Goal: Information Seeking & Learning: Check status

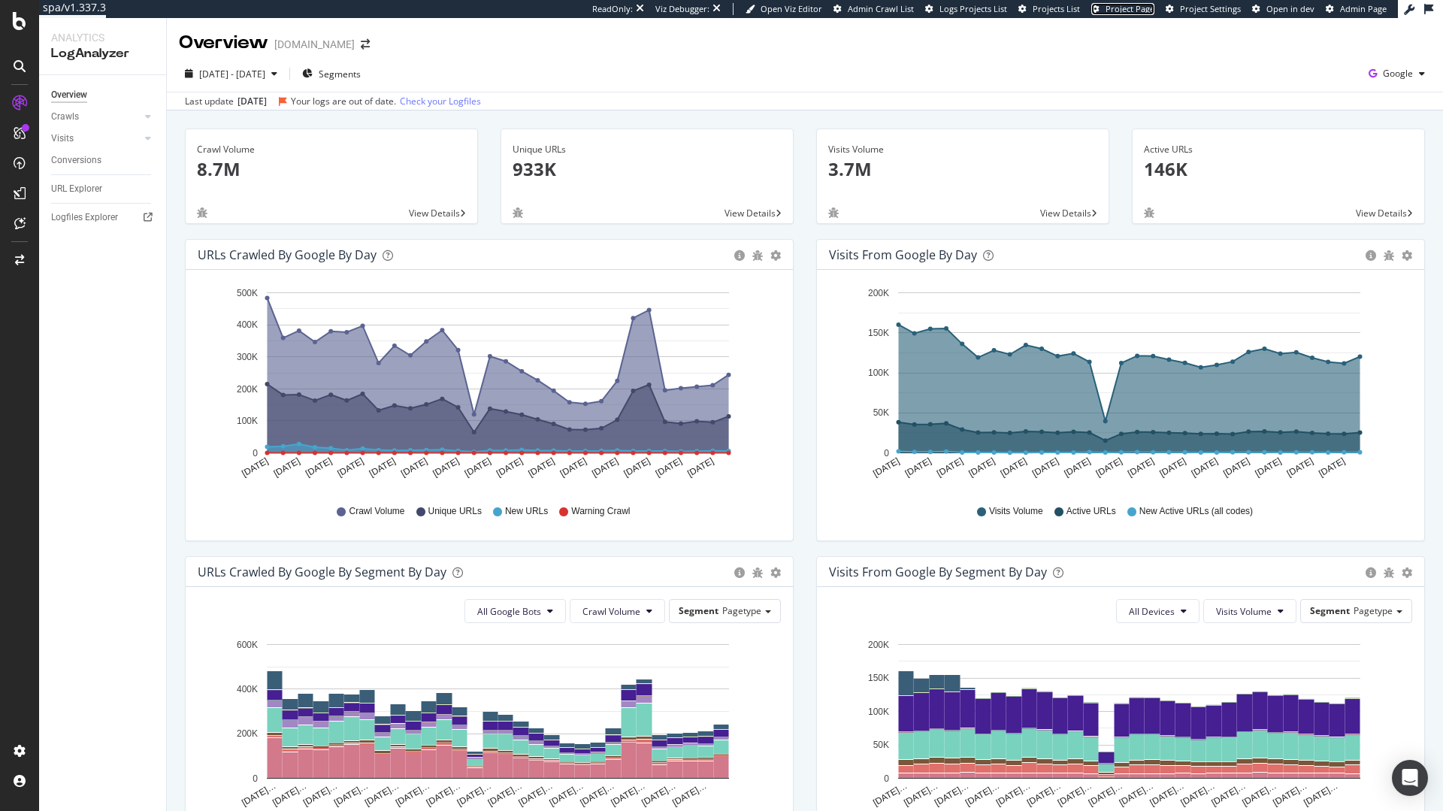
click at [1148, 8] on span "Project Page" at bounding box center [1130, 8] width 49 height 11
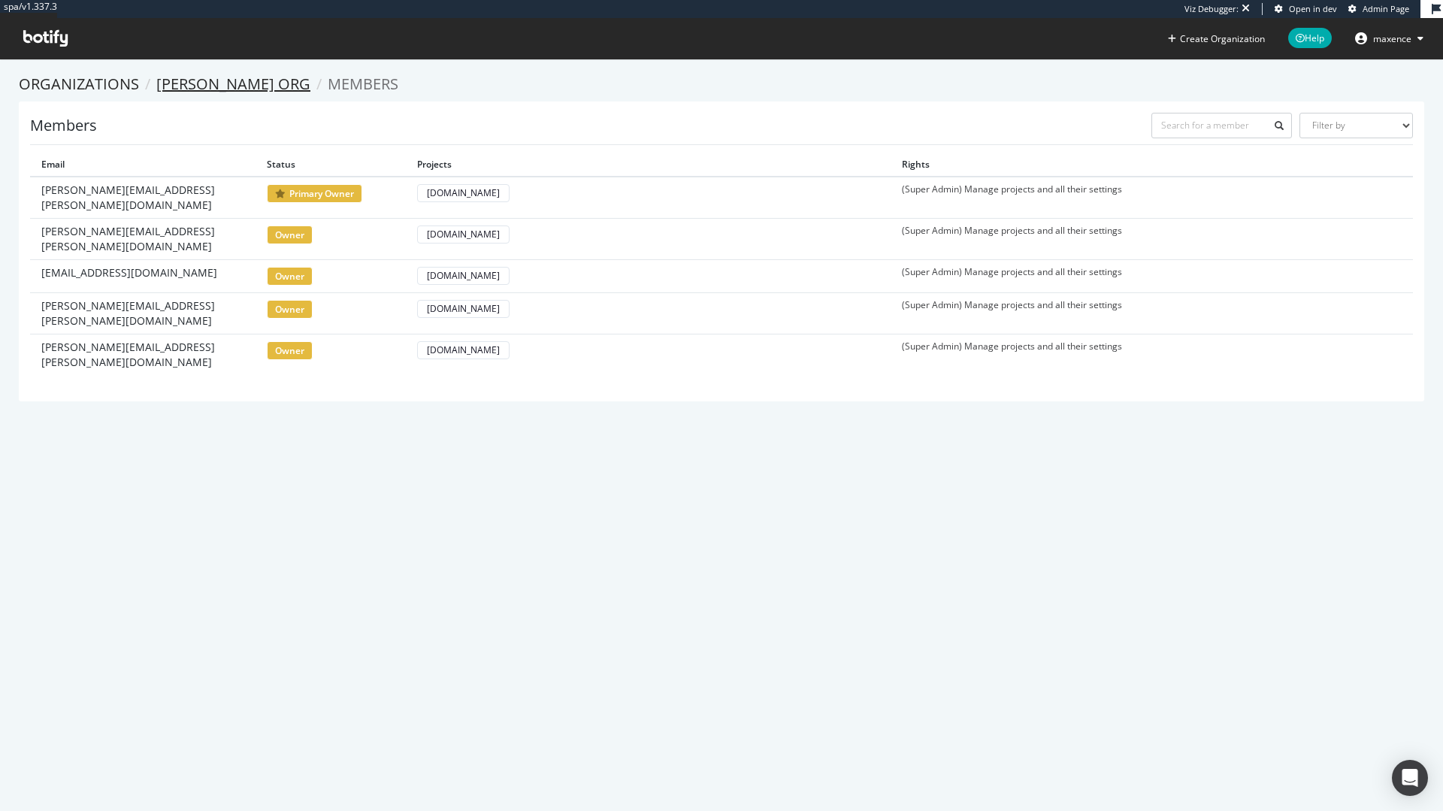
click at [275, 83] on link "Monica Vinader org" at bounding box center [233, 84] width 154 height 20
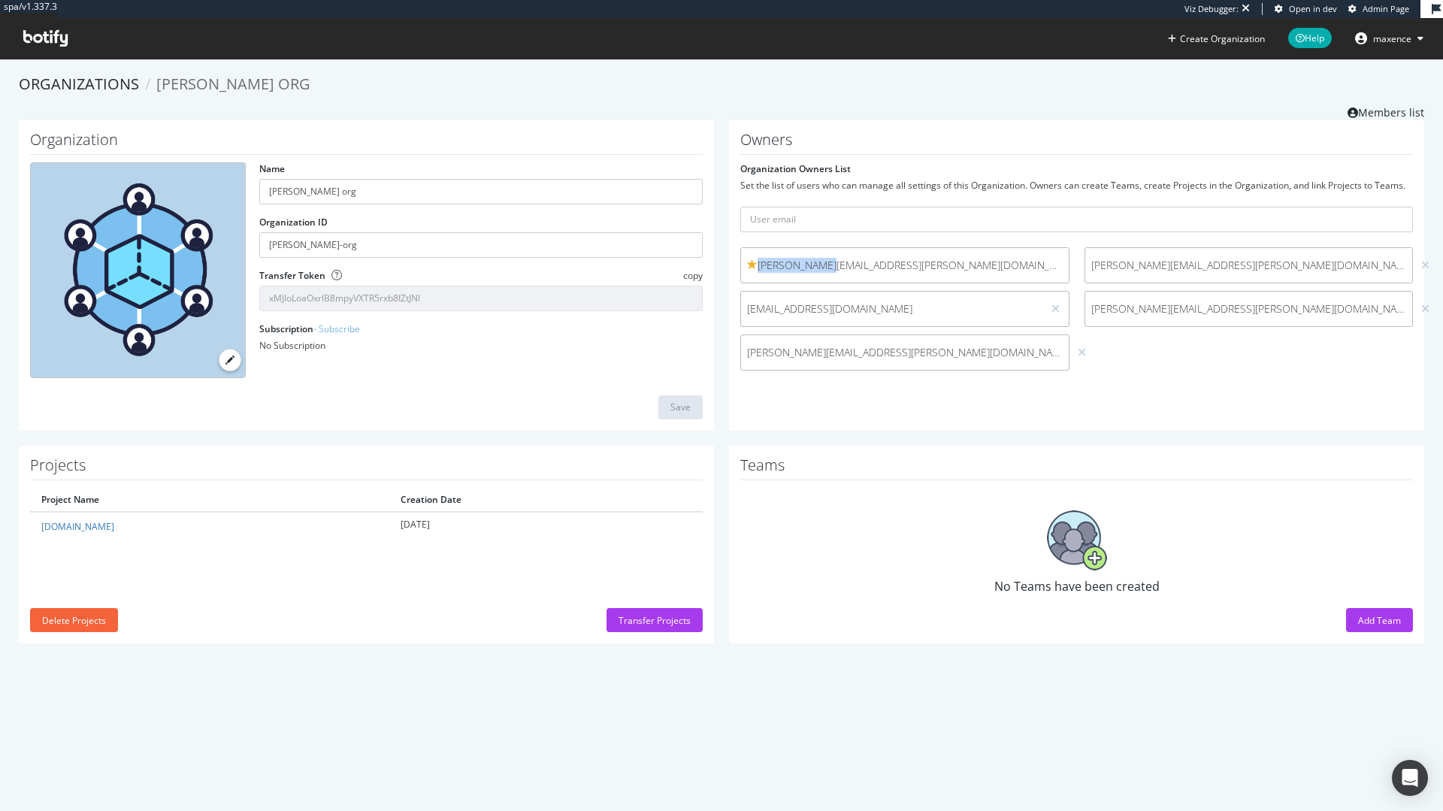
drag, startPoint x: 753, startPoint y: 265, endPoint x: 823, endPoint y: 268, distance: 70.0
click at [823, 268] on span "matthew.welsh@monicavinader.com" at bounding box center [905, 265] width 316 height 15
copy span "matthew.welsh"
click at [1373, 107] on link "Members list" at bounding box center [1386, 110] width 77 height 19
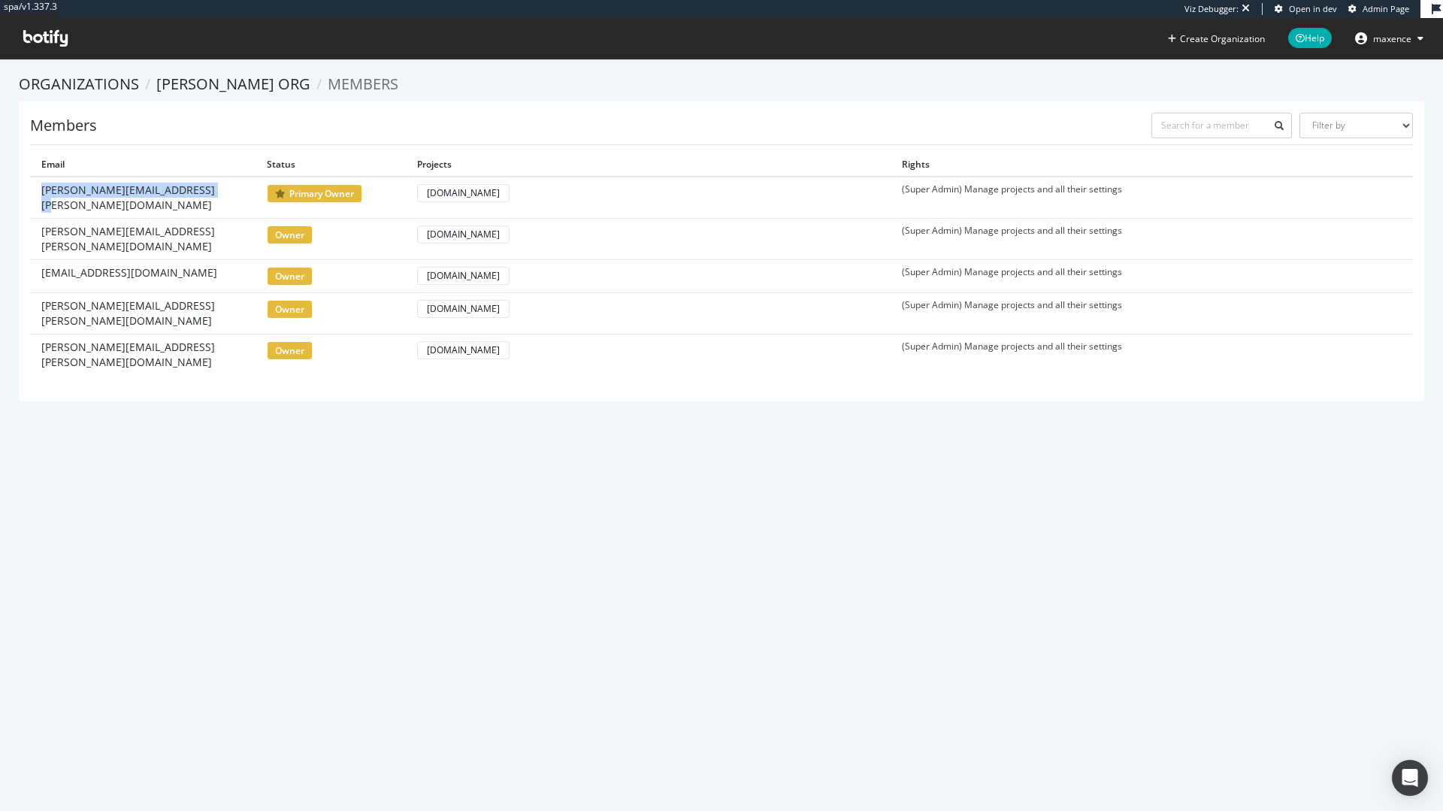
drag, startPoint x: 44, startPoint y: 191, endPoint x: 214, endPoint y: 186, distance: 170.0
click at [214, 186] on span "matthew.welsh@monicavinader.com" at bounding box center [142, 198] width 203 height 30
click at [220, 193] on span "matthew.welsh@monicavinader.com" at bounding box center [142, 198] width 203 height 30
drag, startPoint x: 218, startPoint y: 195, endPoint x: 126, endPoint y: 192, distance: 91.7
click at [126, 192] on div "matthew.welsh@monicavinader.com" at bounding box center [142, 198] width 203 height 30
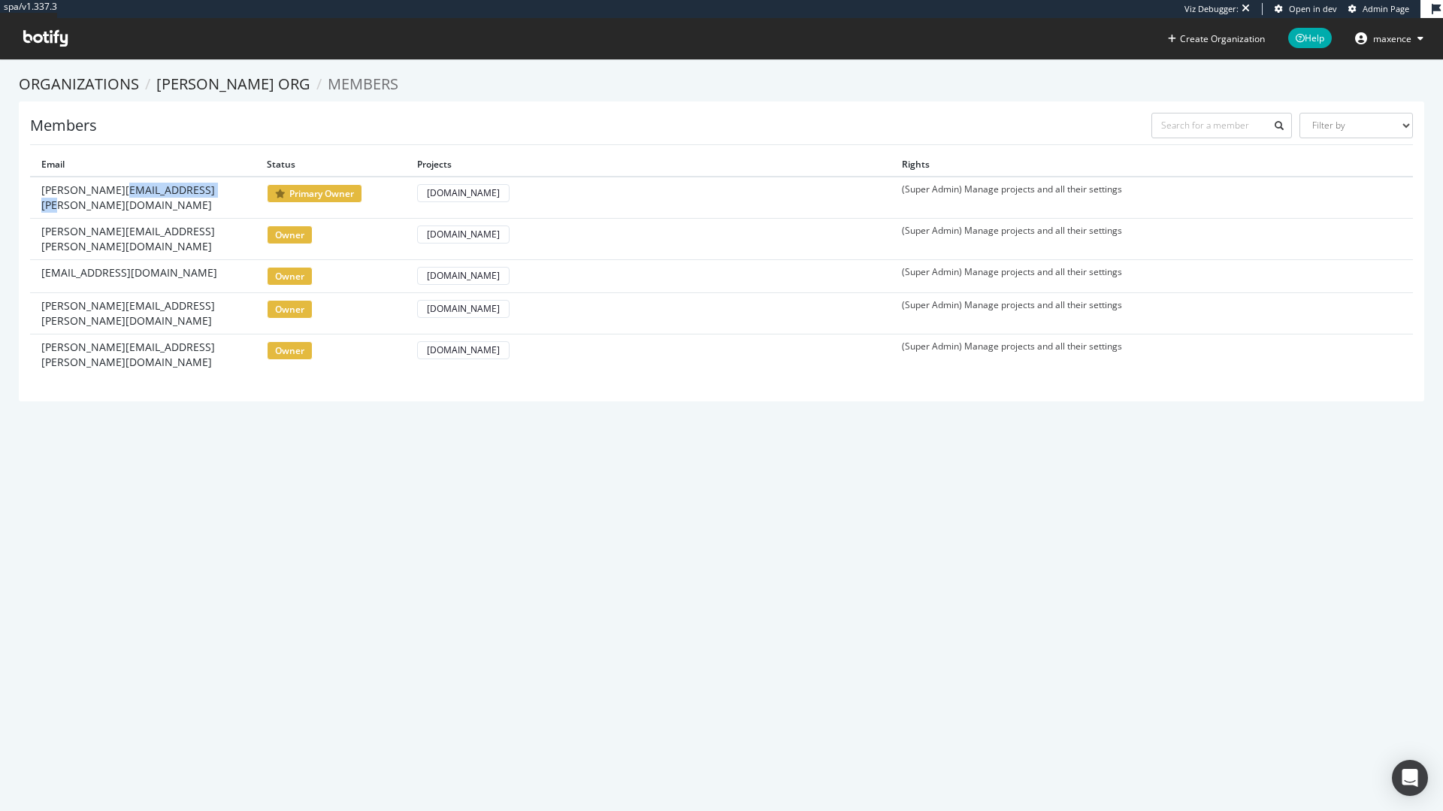
copy span "monicavinader.com"
drag, startPoint x: 40, startPoint y: 225, endPoint x: 107, endPoint y: 223, distance: 66.9
click at [107, 223] on td "serena.zheng@monicavinader.com" at bounding box center [143, 238] width 226 height 41
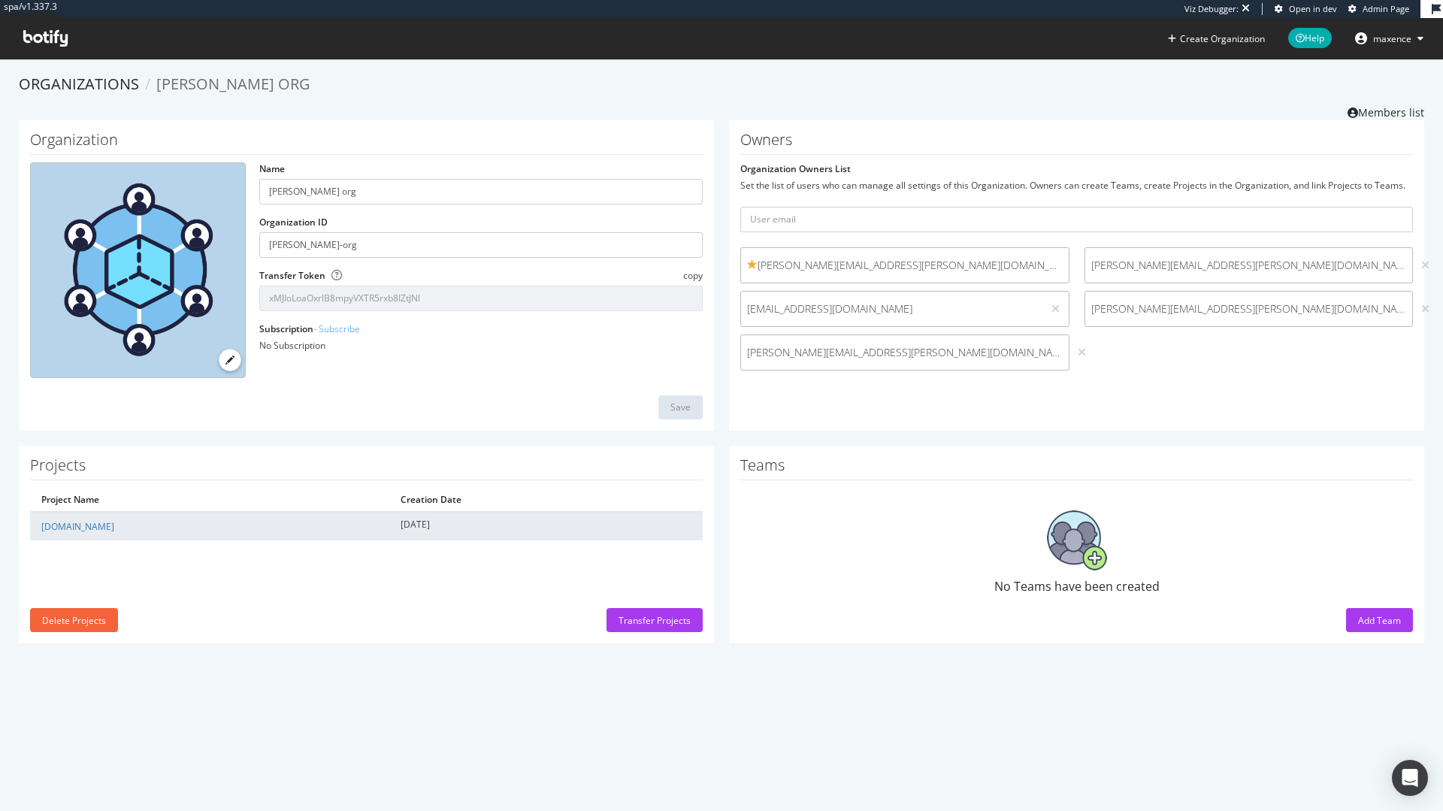
click at [120, 532] on td "monicavinader.com" at bounding box center [209, 526] width 359 height 29
click at [94, 525] on link "monicavinader.com" at bounding box center [77, 526] width 73 height 13
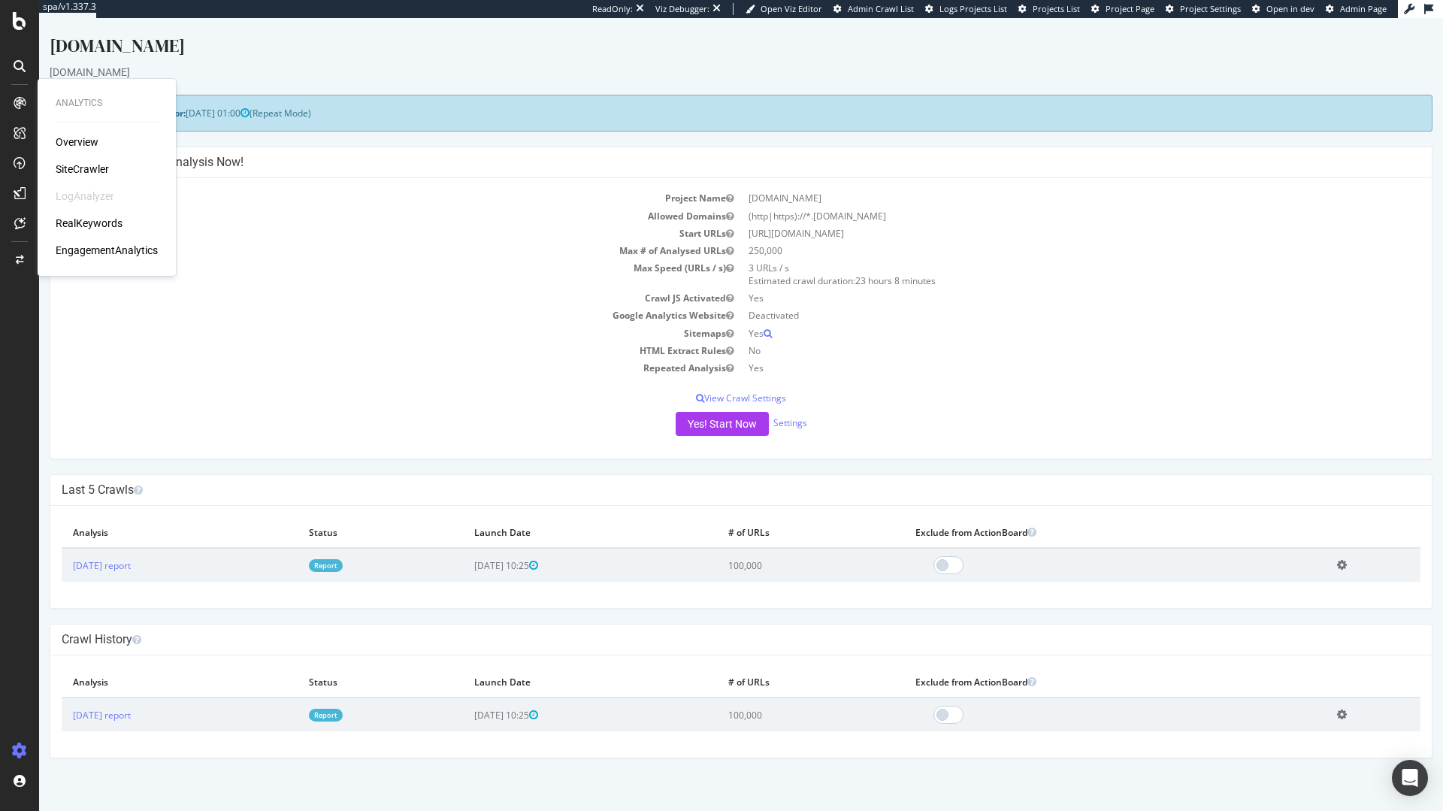
click at [76, 141] on div "Overview" at bounding box center [77, 142] width 43 height 15
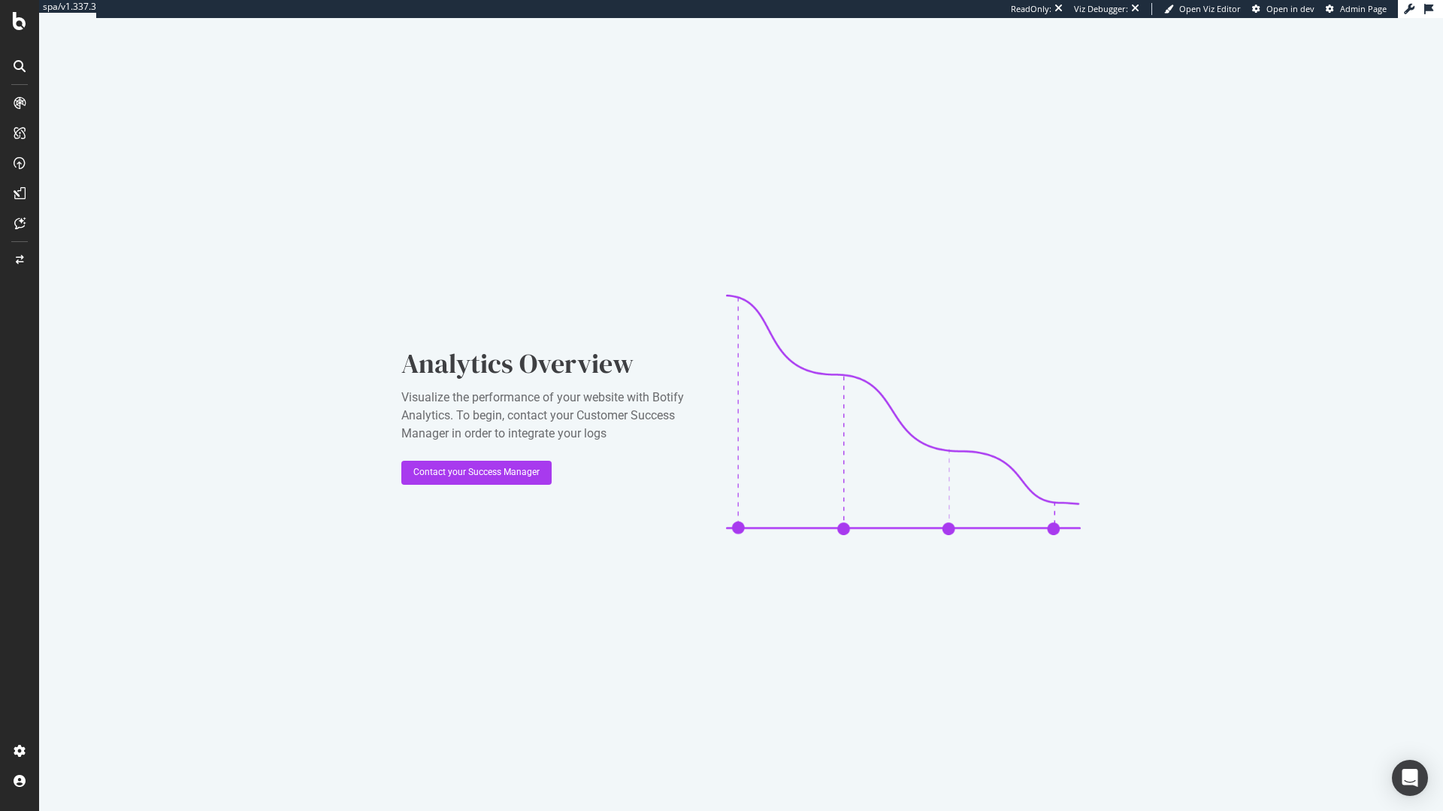
click at [29, 105] on div at bounding box center [20, 103] width 24 height 24
click at [877, 270] on div "Analytics Overview Visualize the performance of your website with Botify Analyt…" at bounding box center [741, 414] width 1404 height 793
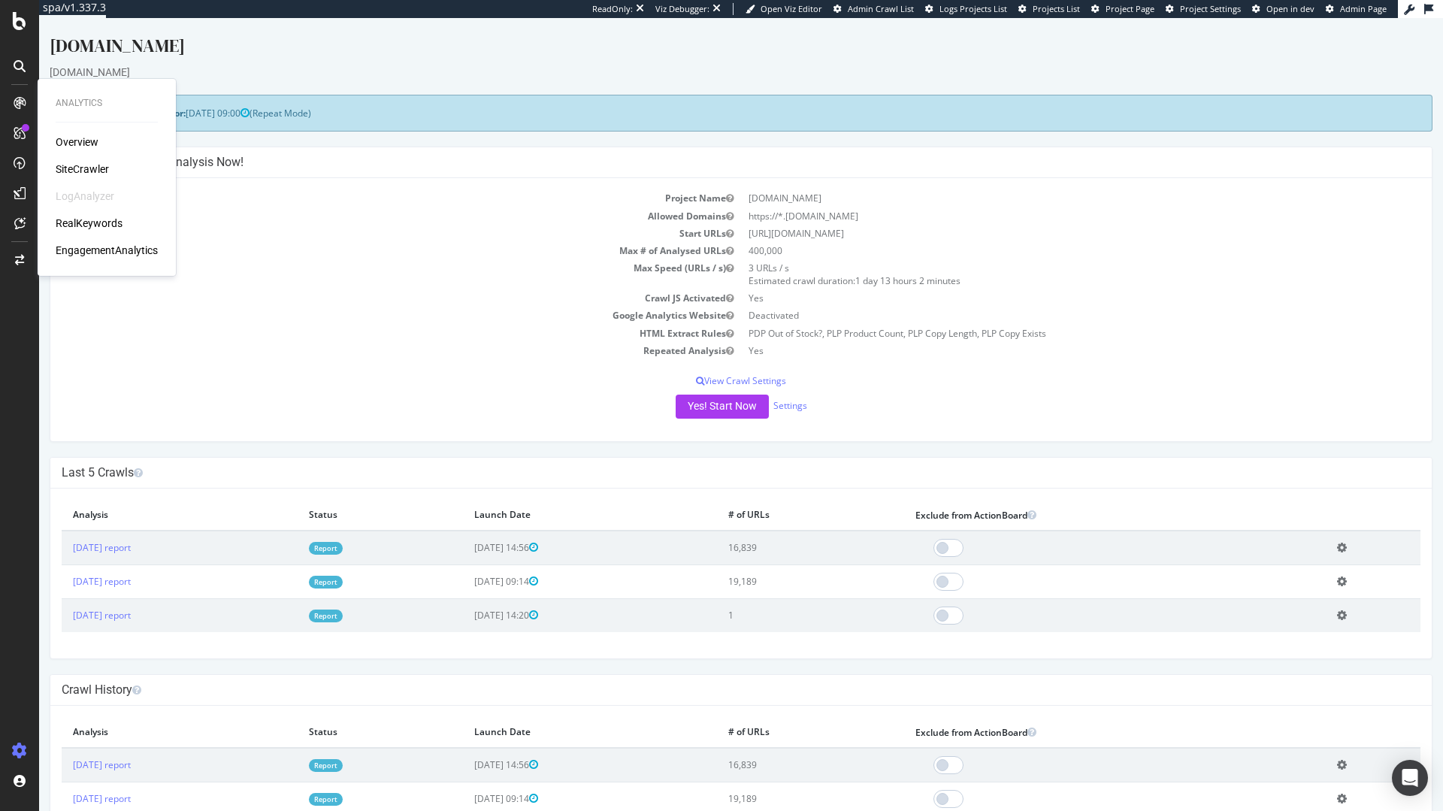
click at [98, 139] on div "Overview" at bounding box center [107, 142] width 102 height 15
click at [90, 144] on div "Overview" at bounding box center [77, 142] width 43 height 15
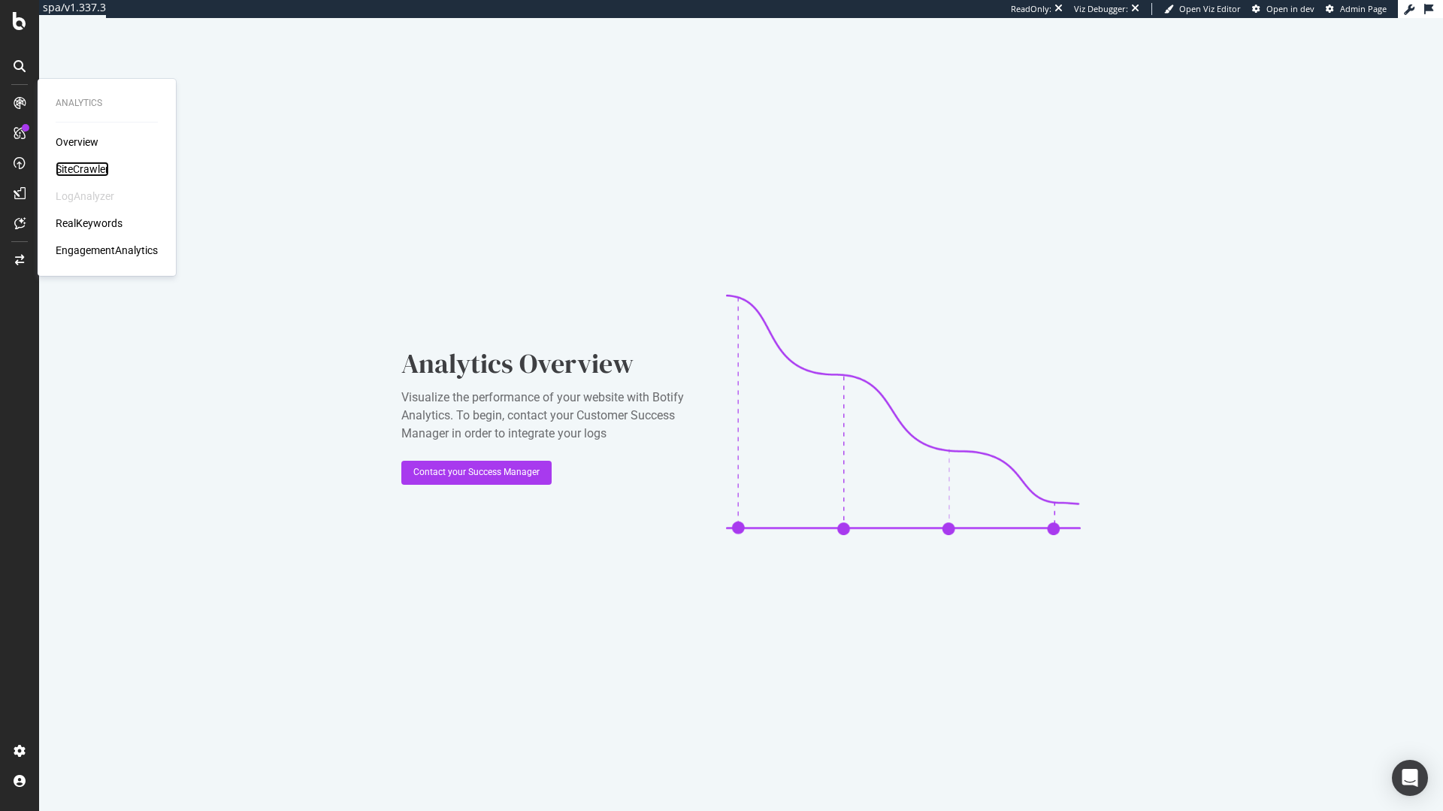
click at [100, 175] on div "SiteCrawler" at bounding box center [82, 169] width 53 height 15
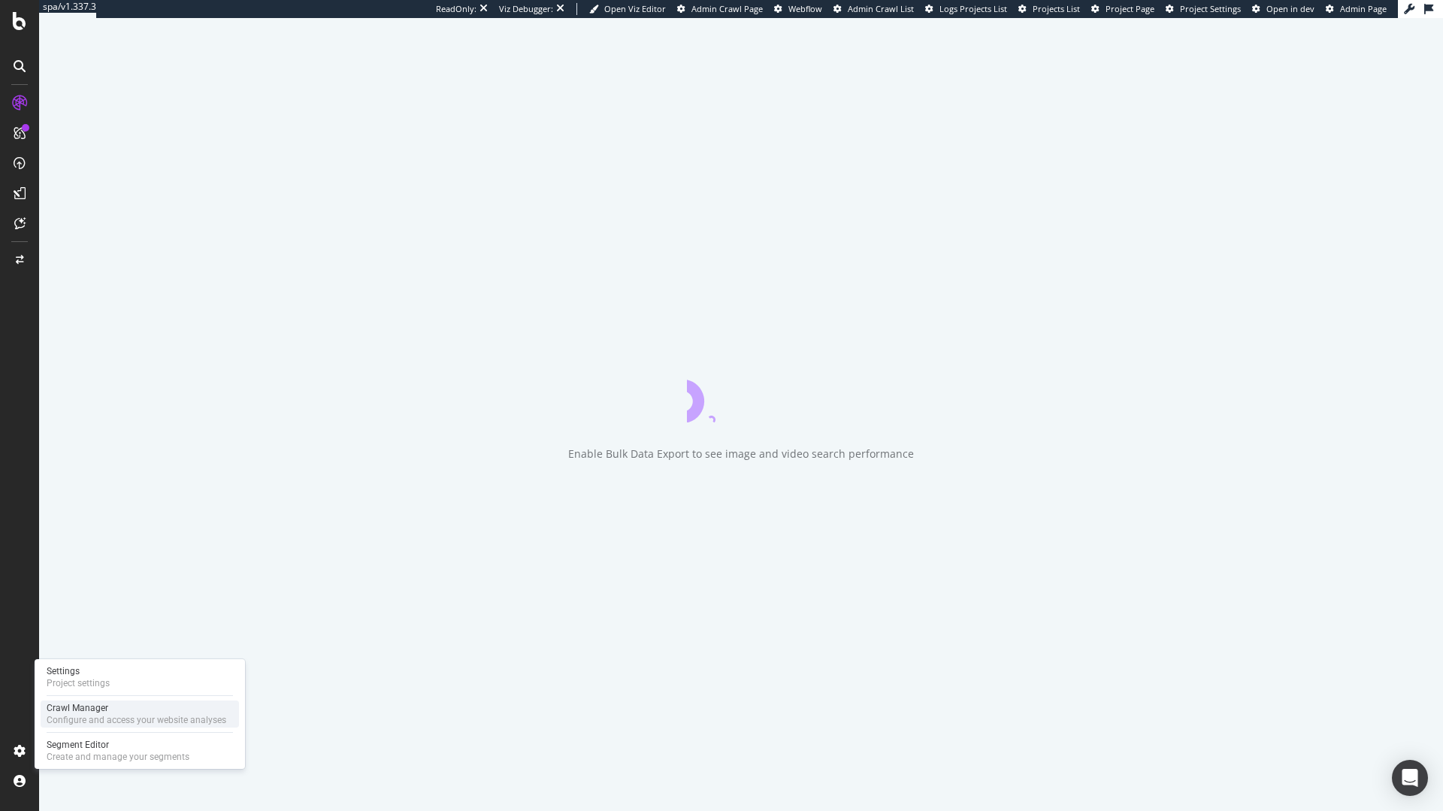
click at [81, 724] on div "Configure and access your website analyses" at bounding box center [137, 720] width 180 height 12
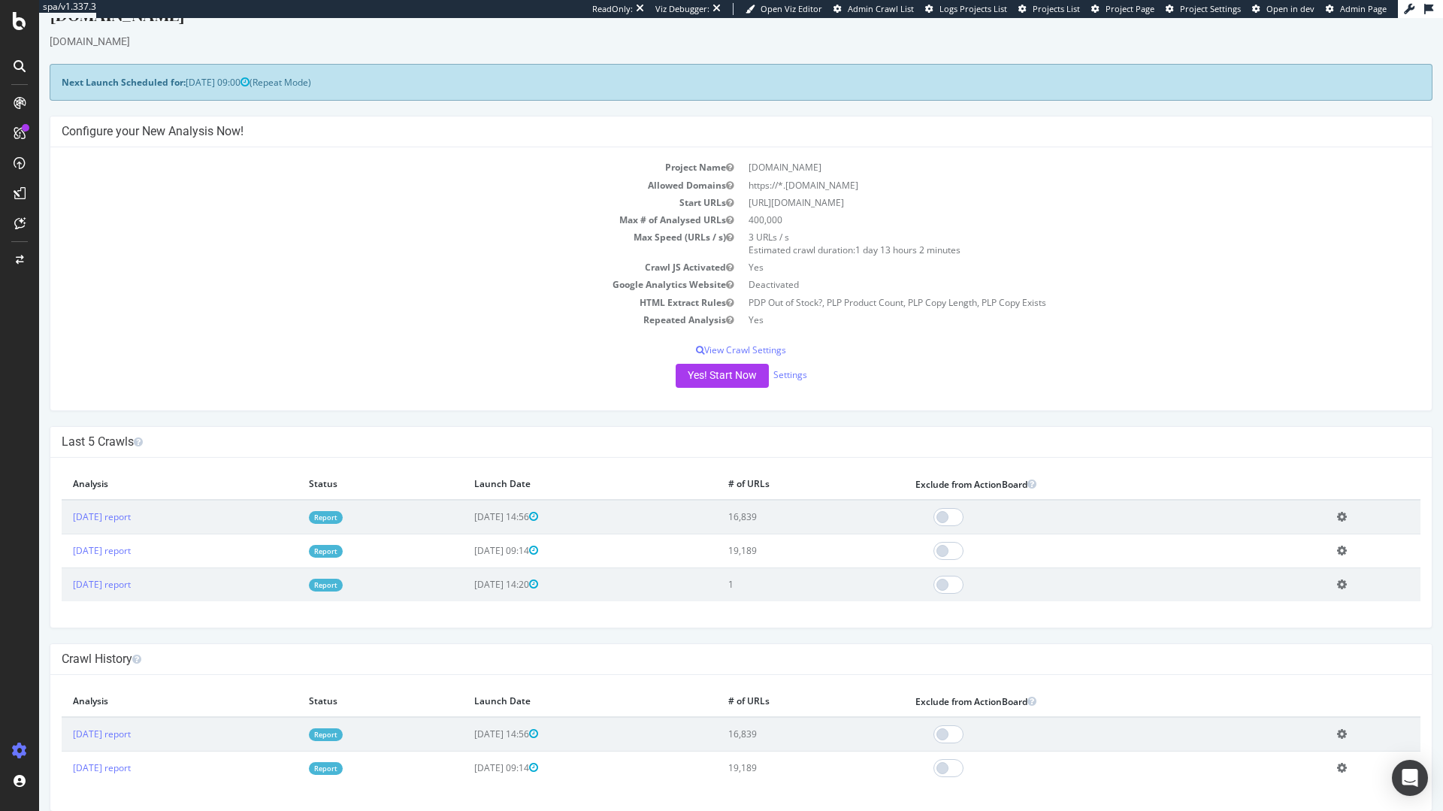
scroll to position [47, 0]
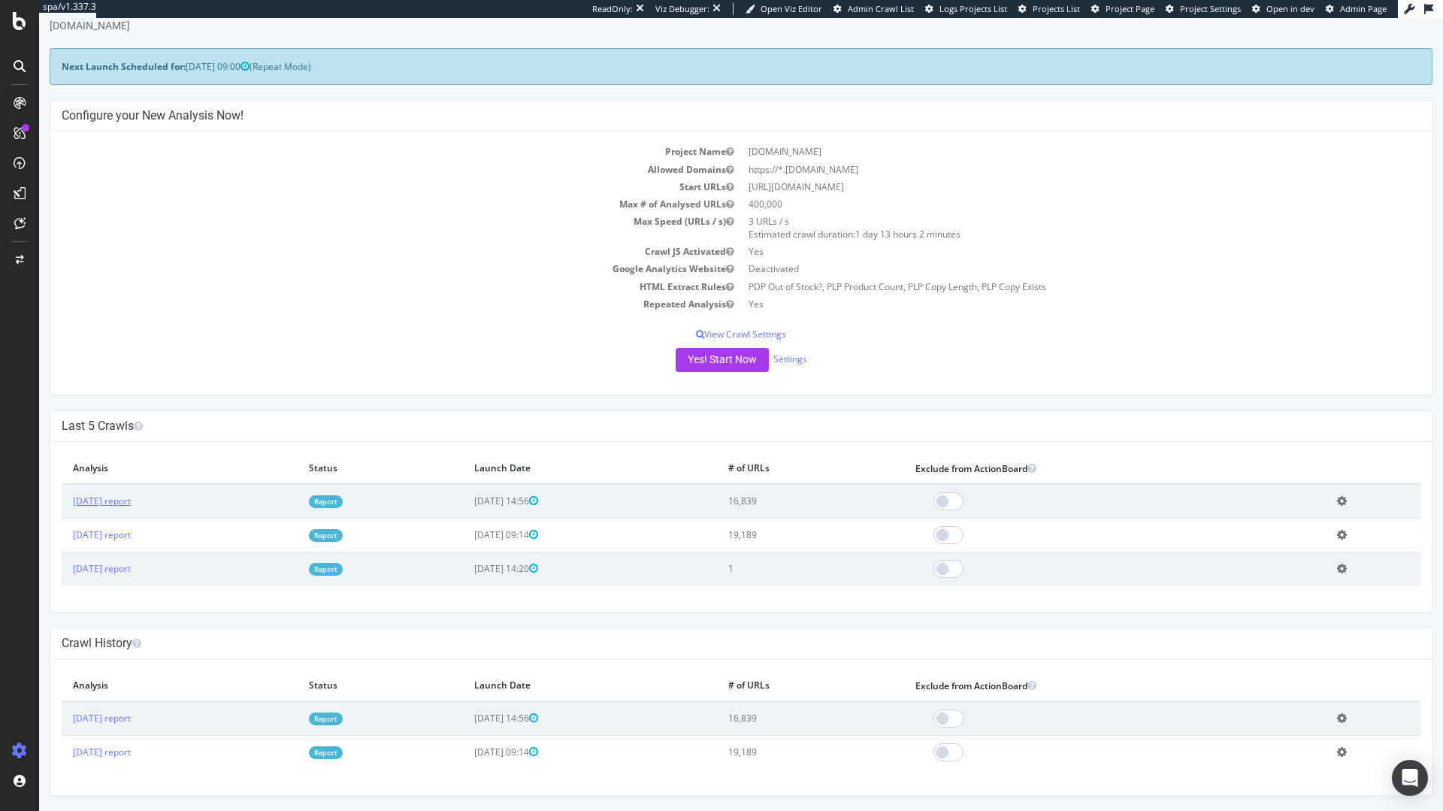
click at [147, 489] on td "2025 Aug. 6th report" at bounding box center [180, 501] width 236 height 35
click at [131, 498] on link "2025 Aug. 6th report" at bounding box center [102, 501] width 58 height 13
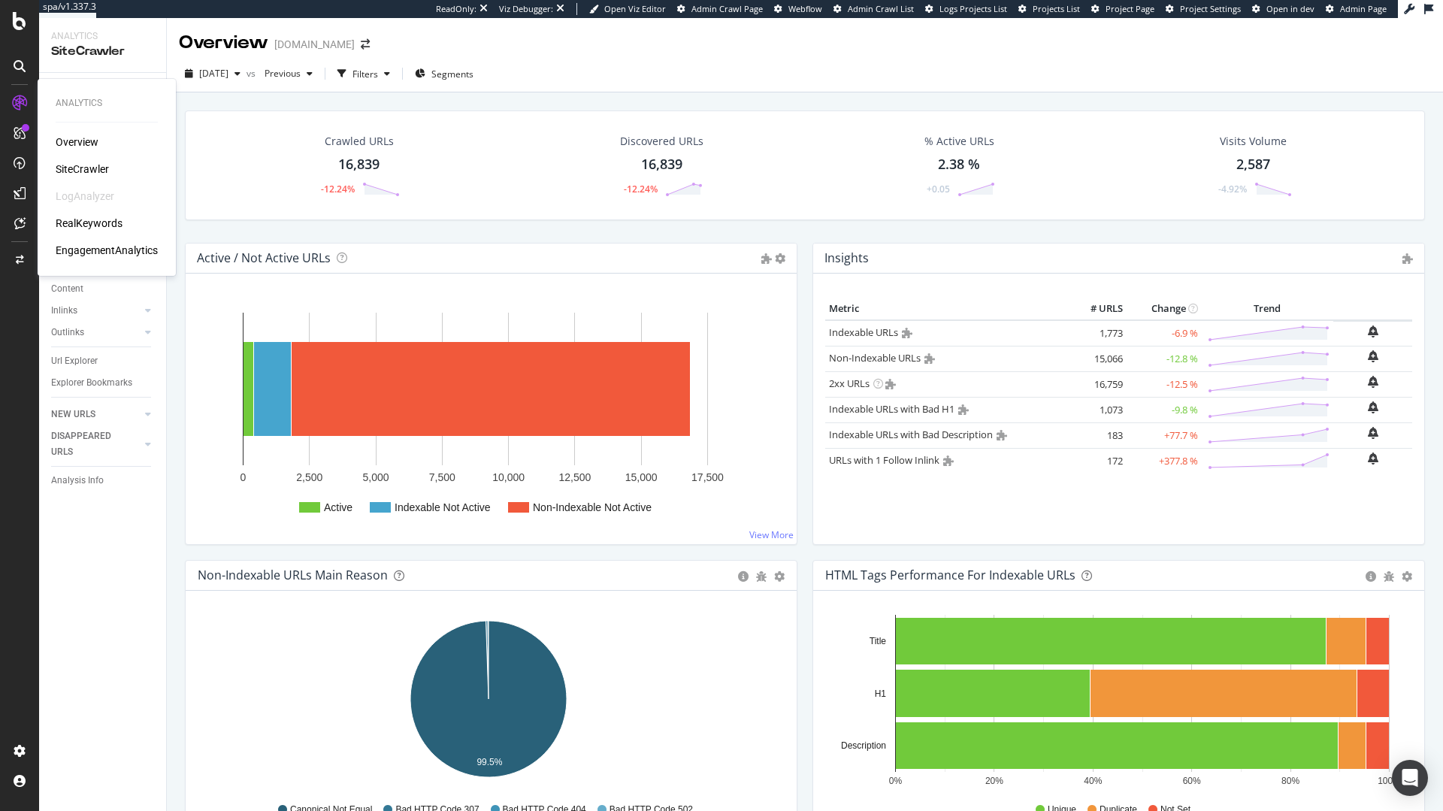
click at [88, 144] on div "Overview" at bounding box center [77, 142] width 43 height 15
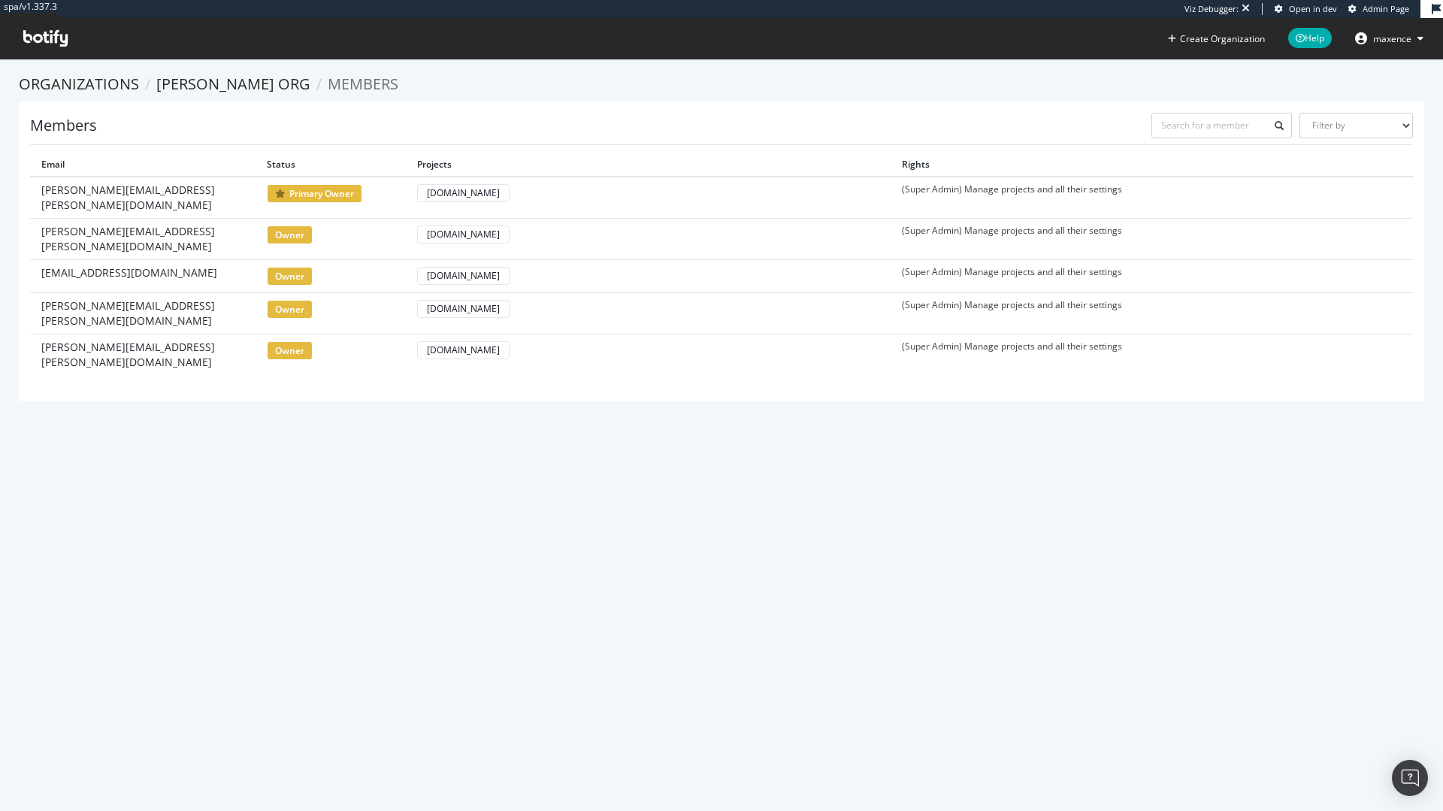
click at [75, 97] on div "Organizations Monica Vinader org Members Members Filter by Primary Owner Owner …" at bounding box center [722, 238] width 1406 height 328
click at [82, 89] on link "Organizations" at bounding box center [79, 84] width 120 height 20
click at [214, 87] on link "Monica Vinader org" at bounding box center [233, 84] width 154 height 20
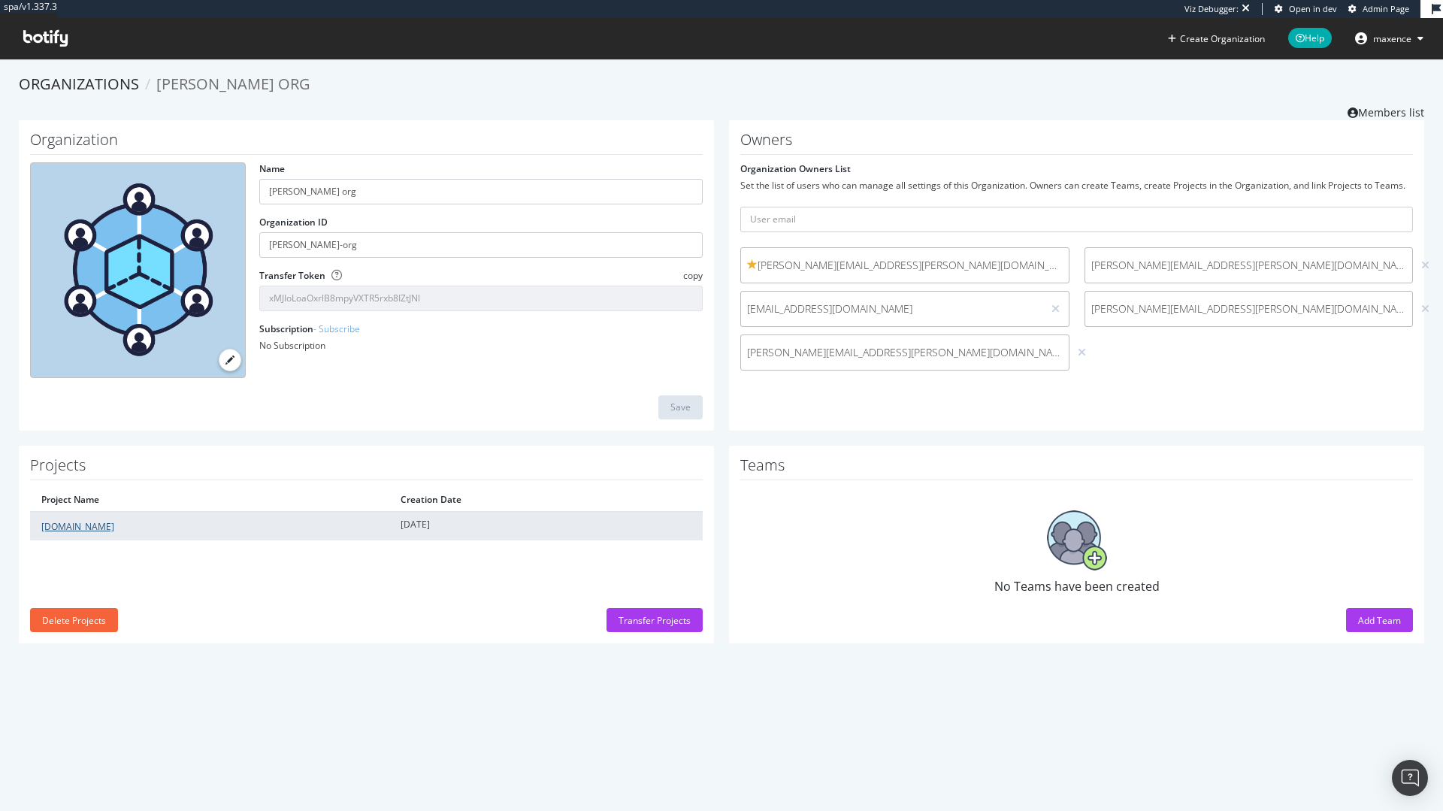
click at [106, 522] on link "monicavinader.com" at bounding box center [77, 526] width 73 height 13
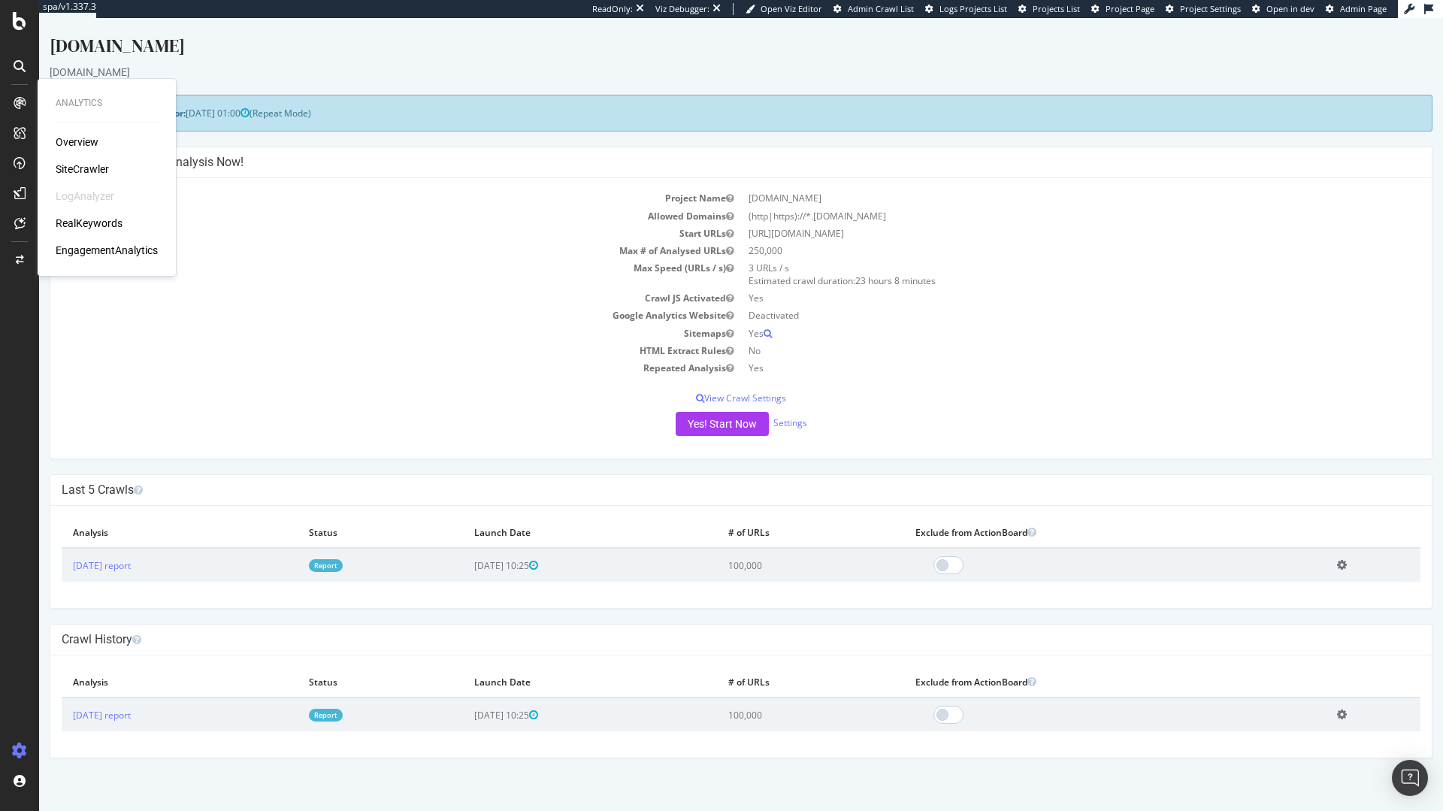
click at [88, 142] on div "Overview" at bounding box center [77, 142] width 43 height 15
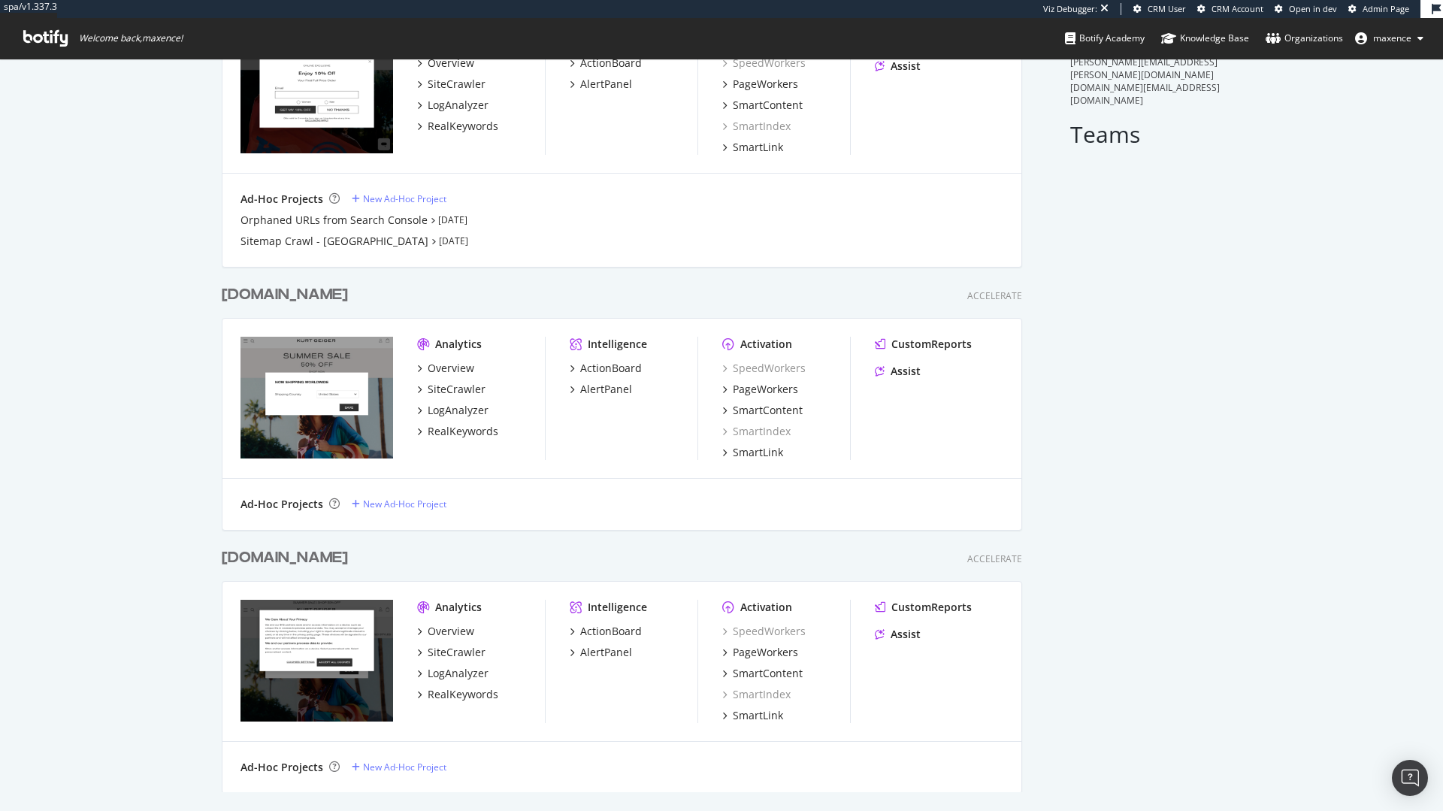
scroll to position [157, 0]
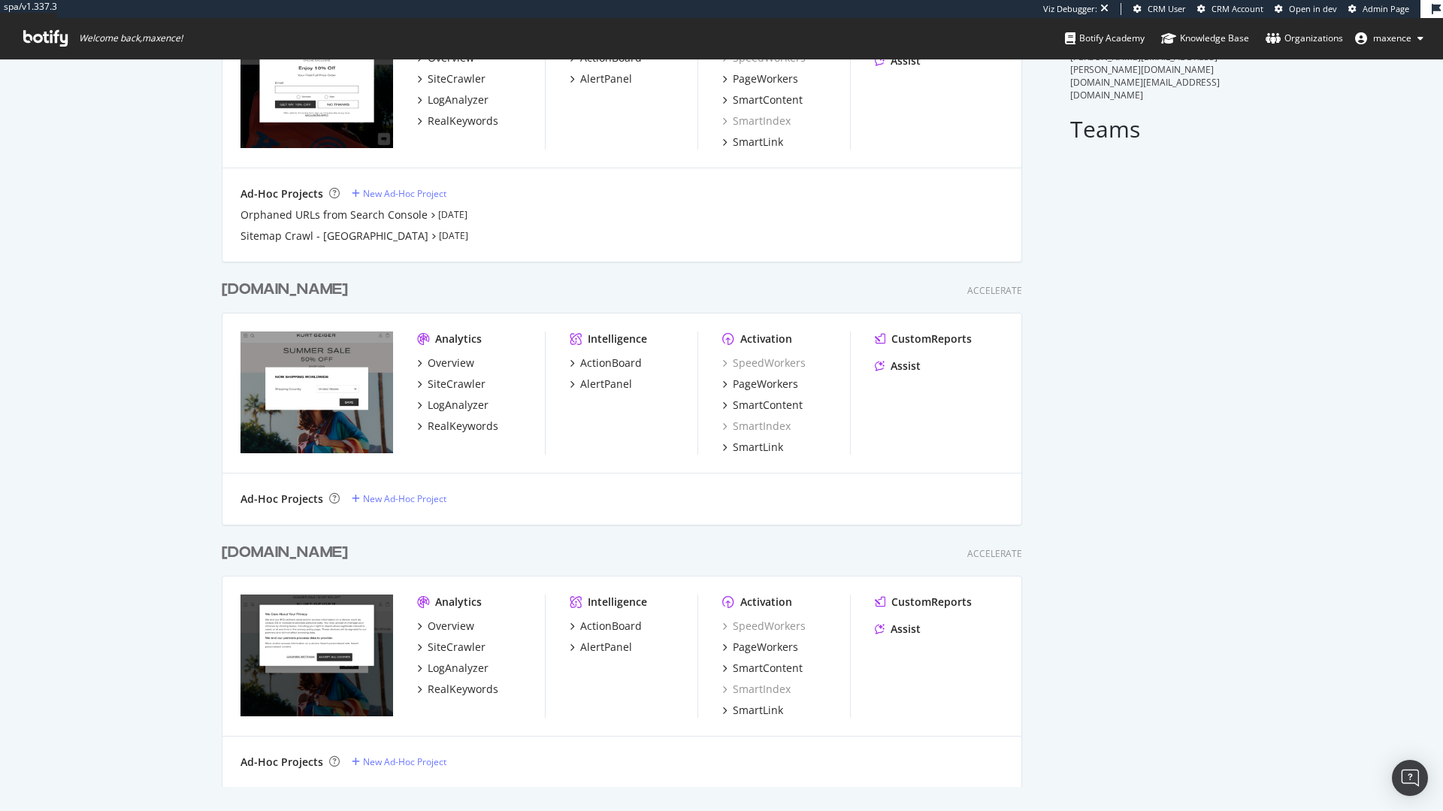
click at [310, 550] on div "[DOMAIN_NAME]" at bounding box center [285, 553] width 126 height 22
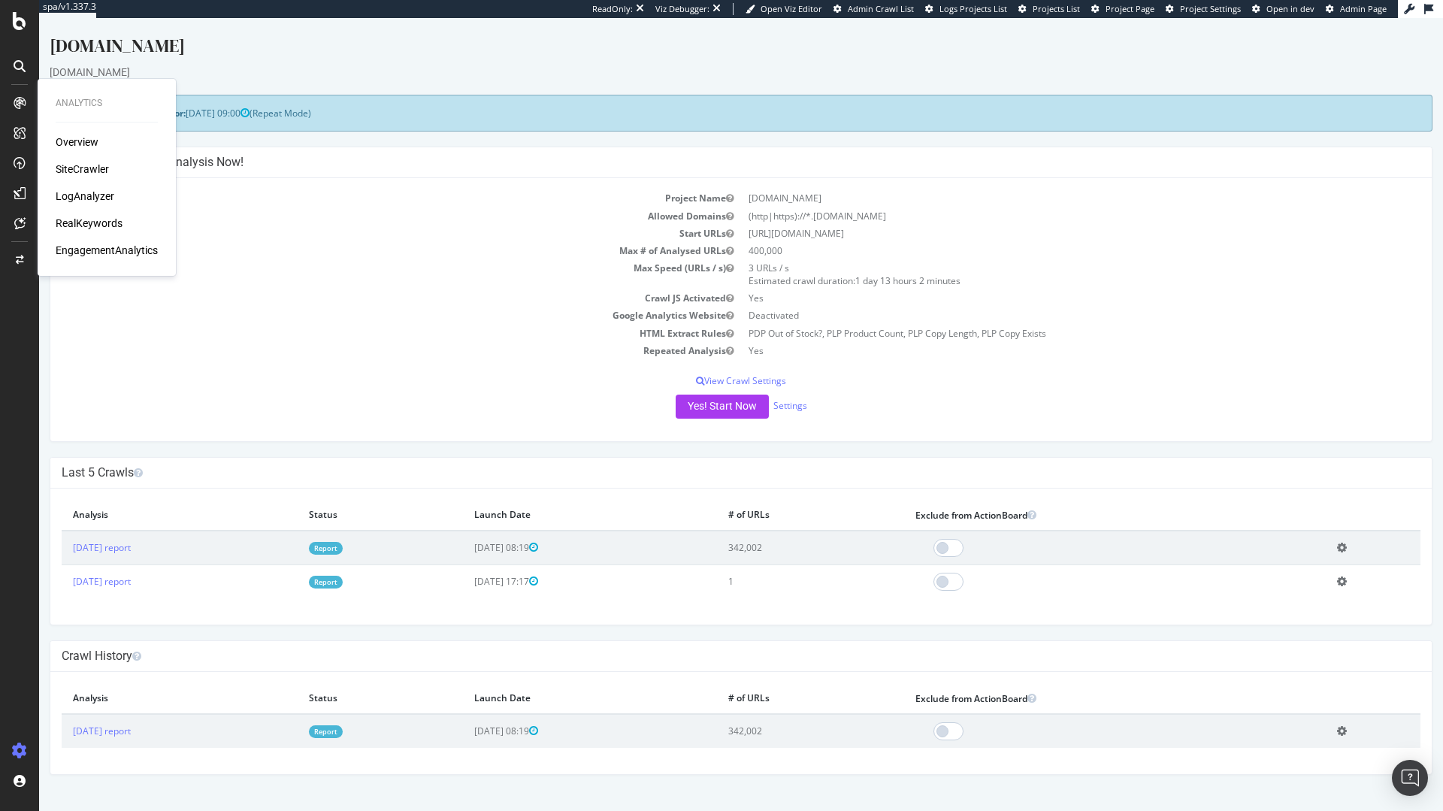
click at [73, 144] on div "Overview" at bounding box center [77, 142] width 43 height 15
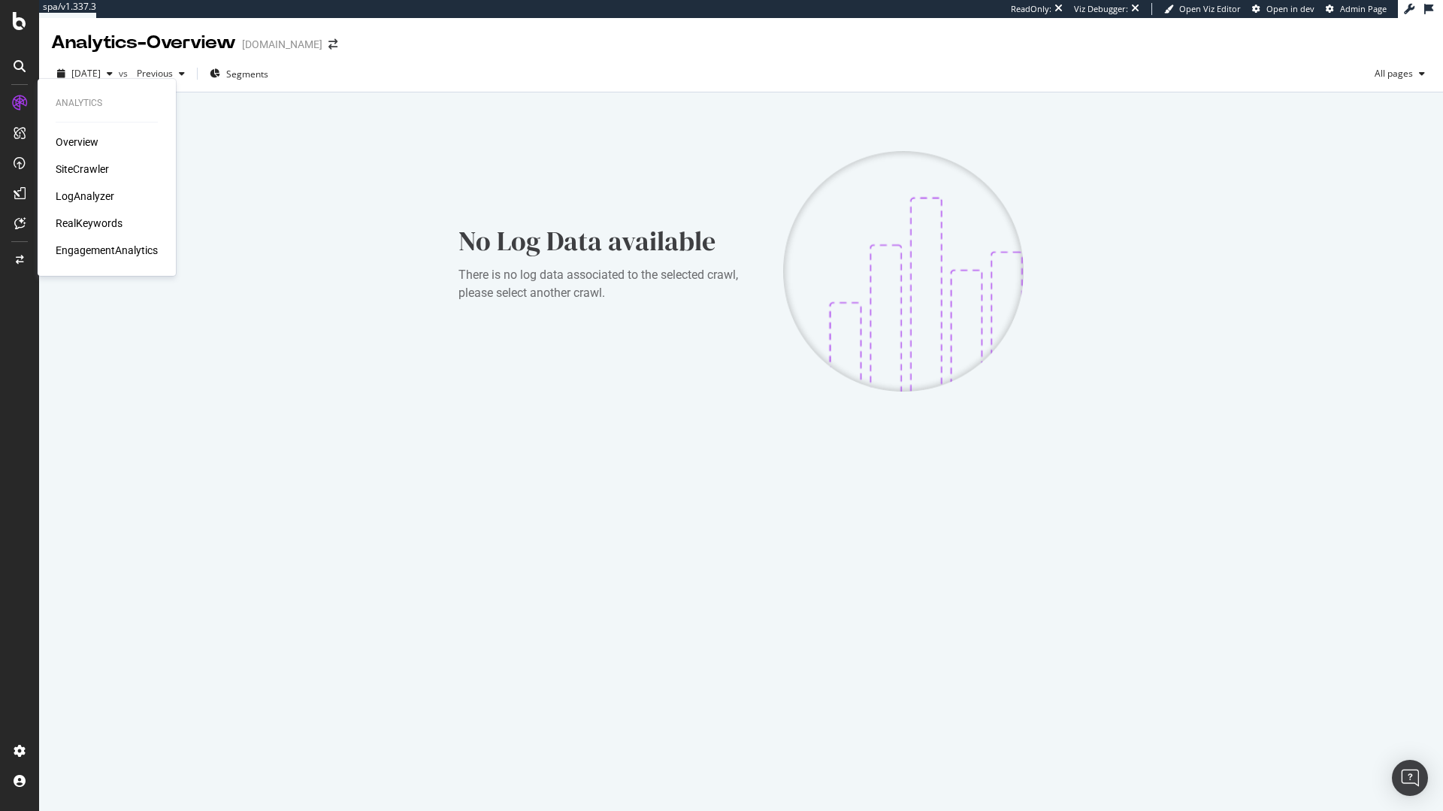
click at [75, 142] on div "Overview" at bounding box center [77, 142] width 43 height 15
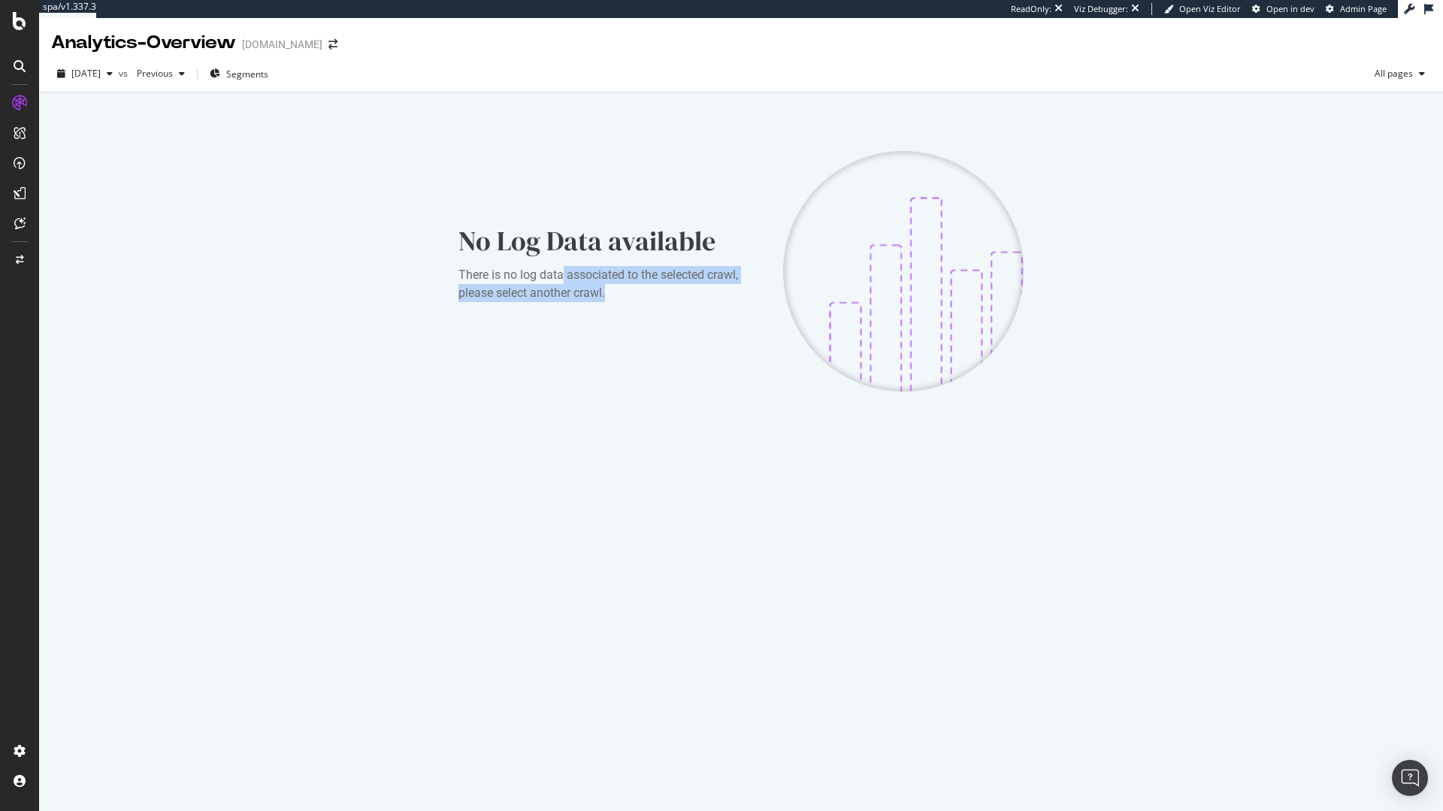
drag, startPoint x: 562, startPoint y: 268, endPoint x: 748, endPoint y: 323, distance: 193.8
click at [748, 323] on div "No Log Data available There is no log data associated to the selected crawl, pl…" at bounding box center [741, 271] width 565 height 241
click at [109, 80] on div "2025 Jul. 31st" at bounding box center [85, 73] width 68 height 23
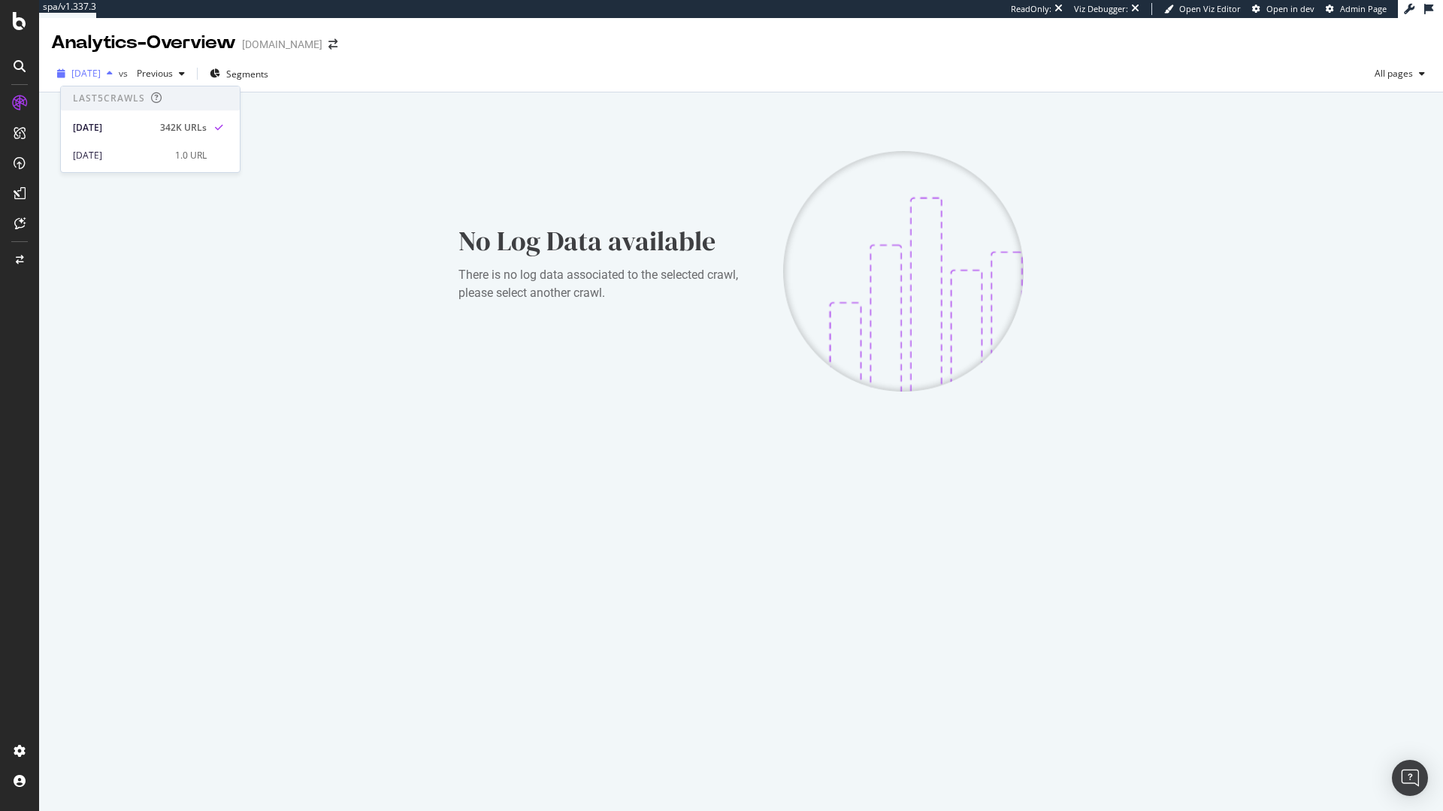
click at [109, 80] on div "2025 Jul. 31st" at bounding box center [85, 73] width 68 height 23
click at [722, 441] on div "No Log Data available There is no log data associated to the selected crawl, pl…" at bounding box center [741, 292] width 1404 height 400
click at [181, 48] on div "Analytics - Overview" at bounding box center [143, 43] width 185 height 26
click at [101, 74] on span "2025 Jul. 31st" at bounding box center [85, 73] width 29 height 13
click at [144, 166] on div "Last 5 Crawls 2025 Jul. 31st 342K URLs 2025 Jul. 30th 1.0 URL" at bounding box center [150, 129] width 180 height 87
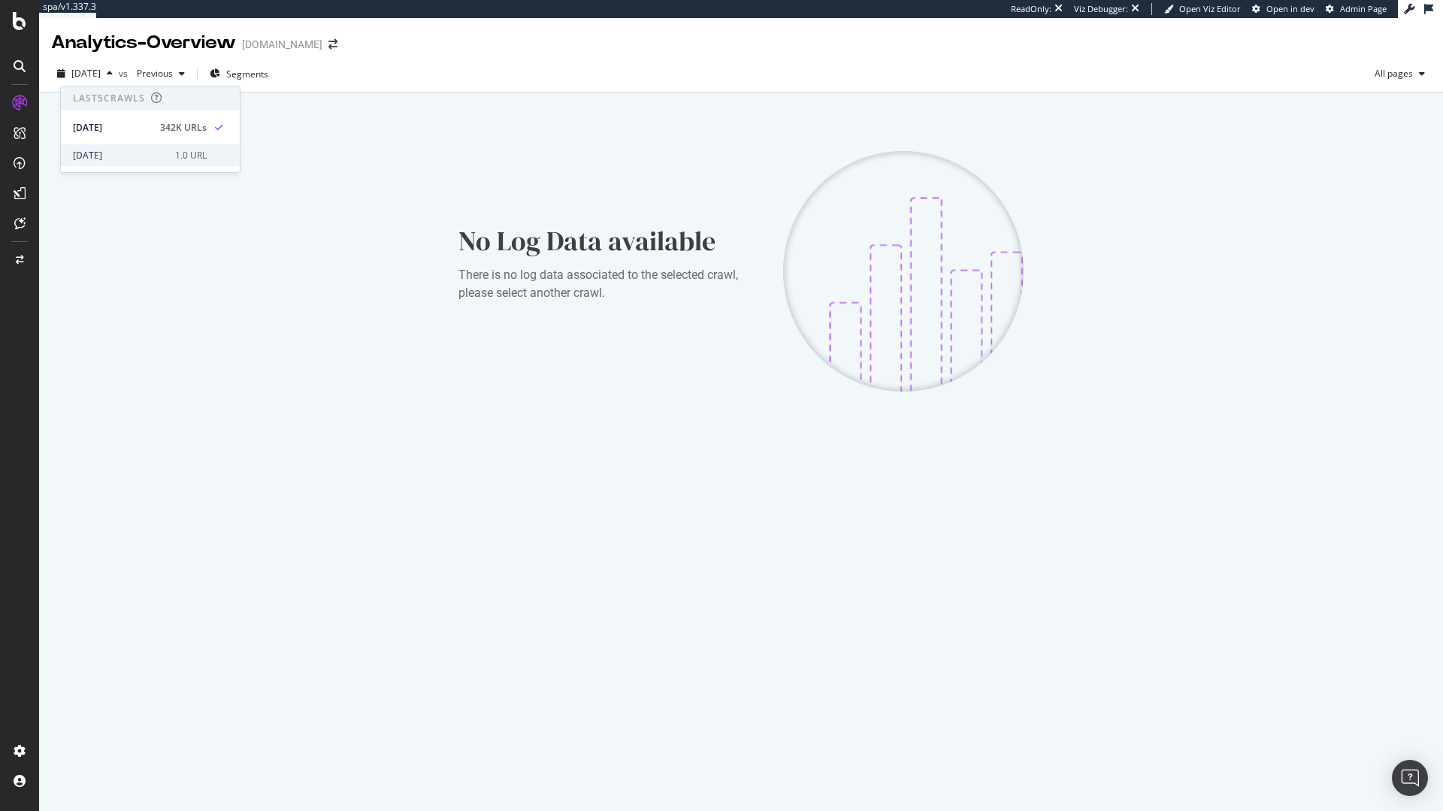
click at [131, 153] on div "2025 Jul. 30th" at bounding box center [119, 156] width 93 height 14
click at [8, 113] on div at bounding box center [20, 103] width 24 height 24
